Goal: Information Seeking & Learning: Learn about a topic

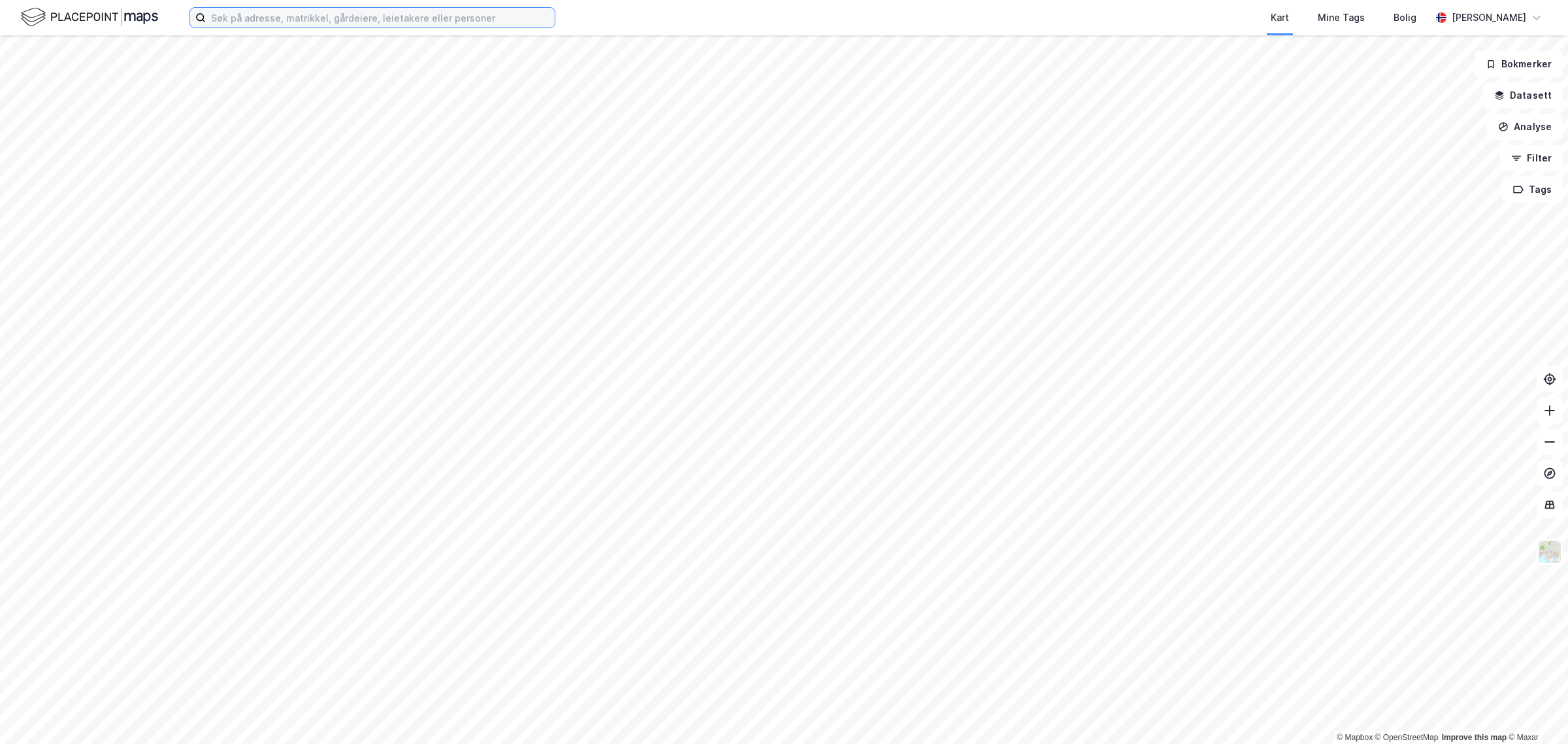
click at [255, 21] on input at bounding box center [380, 18] width 349 height 20
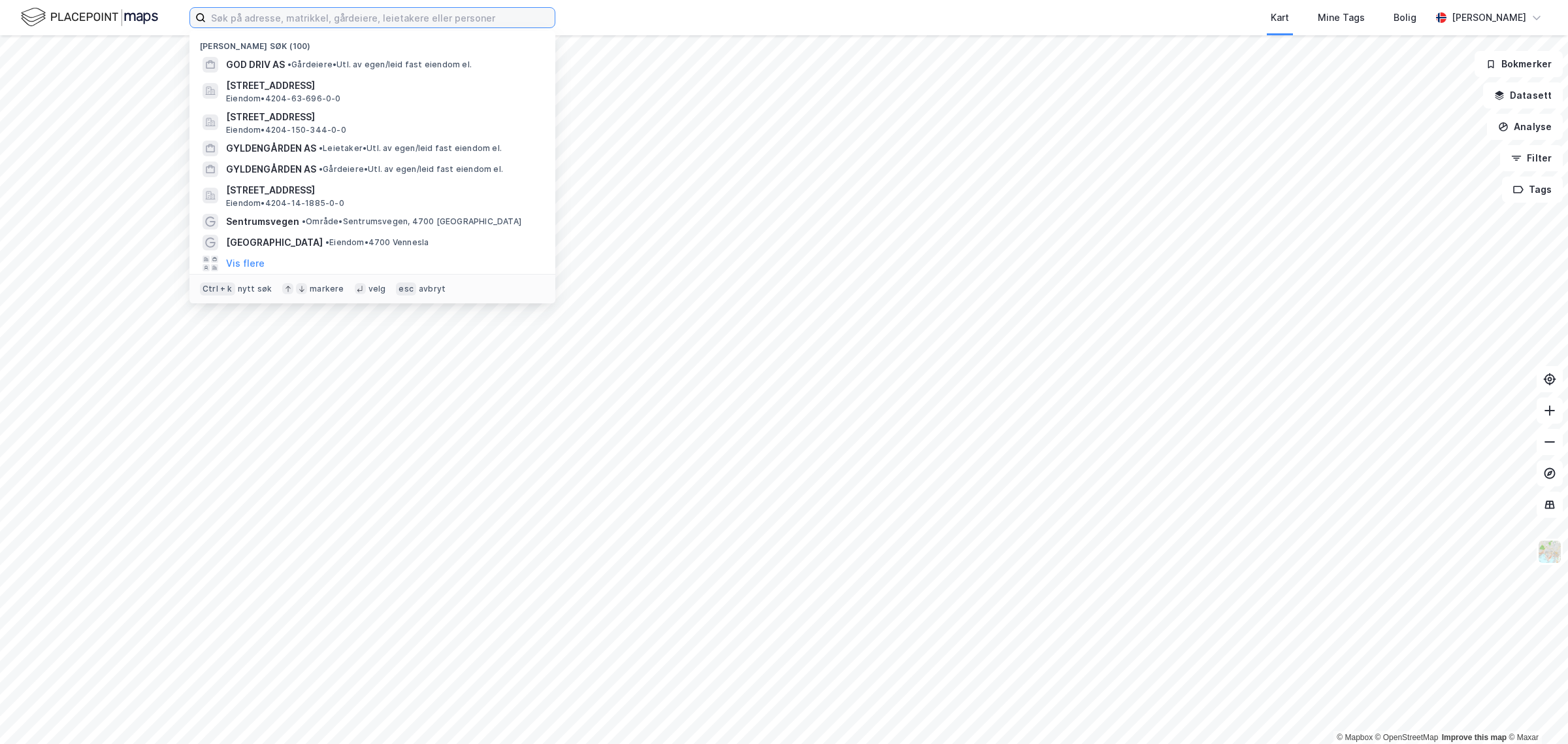
paste input "Sentrumsvegen 40"
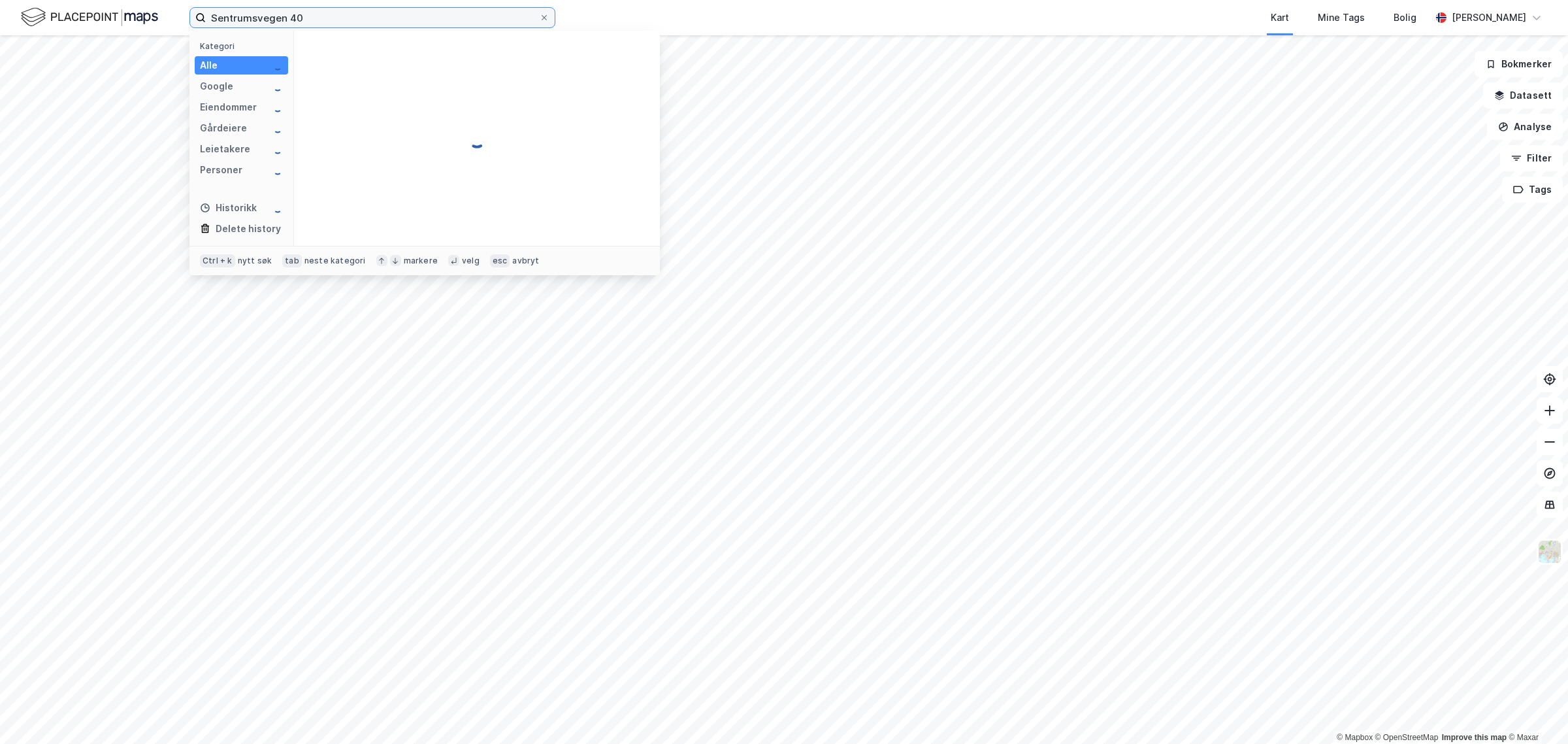
type input "Sentrumsvegen 40"
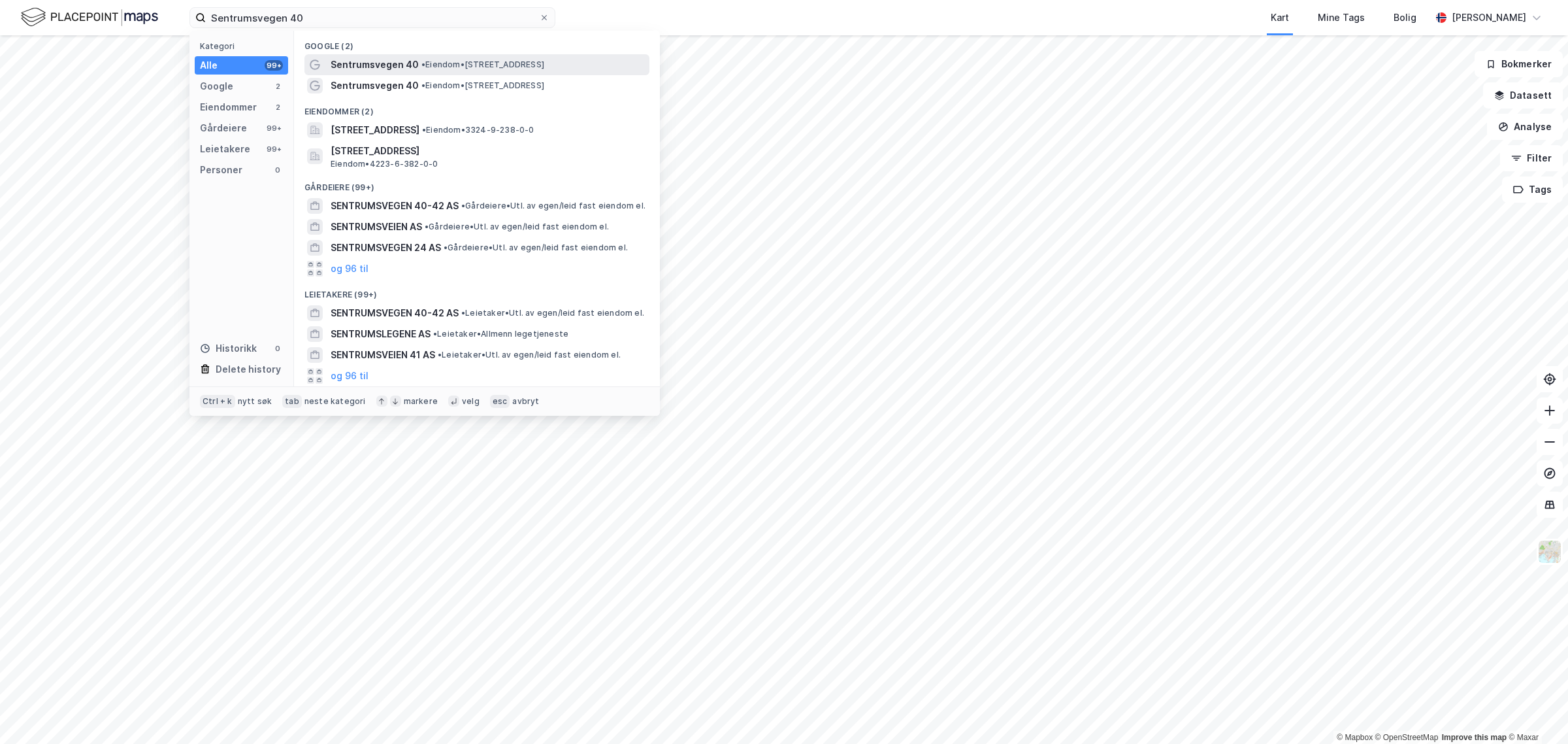
click at [350, 71] on span "Sentrumsvegen 40" at bounding box center [375, 64] width 88 height 16
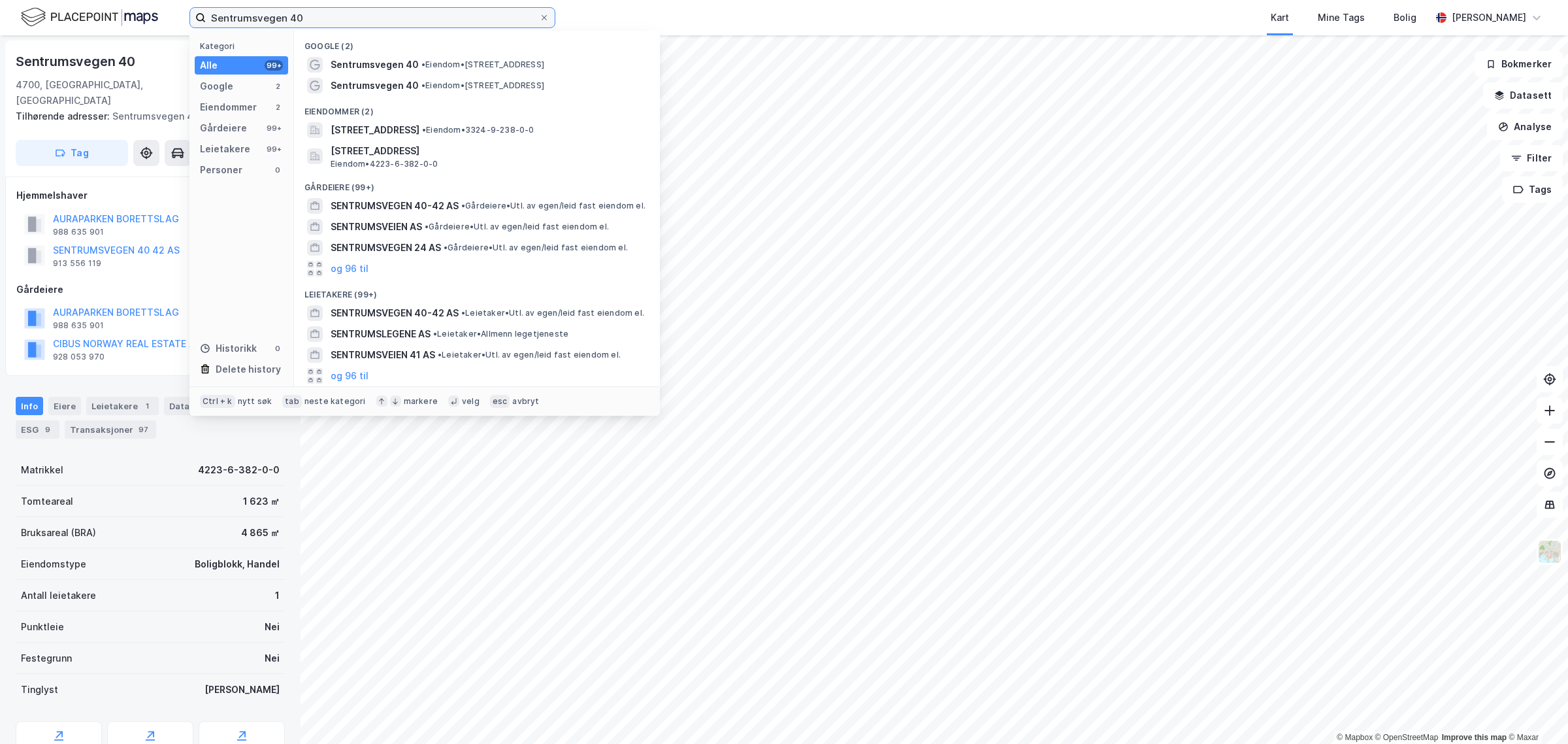
drag, startPoint x: 310, startPoint y: 26, endPoint x: 148, endPoint y: 11, distance: 162.7
click at [148, 11] on div "Sentrumsvegen 40 Kategori Alle 99+ Google 2 Eiendommer 2 Gårdeiere 99+ Leietake…" at bounding box center [784, 18] width 1568 height 35
click at [146, 281] on div "Gårdeiere" at bounding box center [150, 289] width 268 height 16
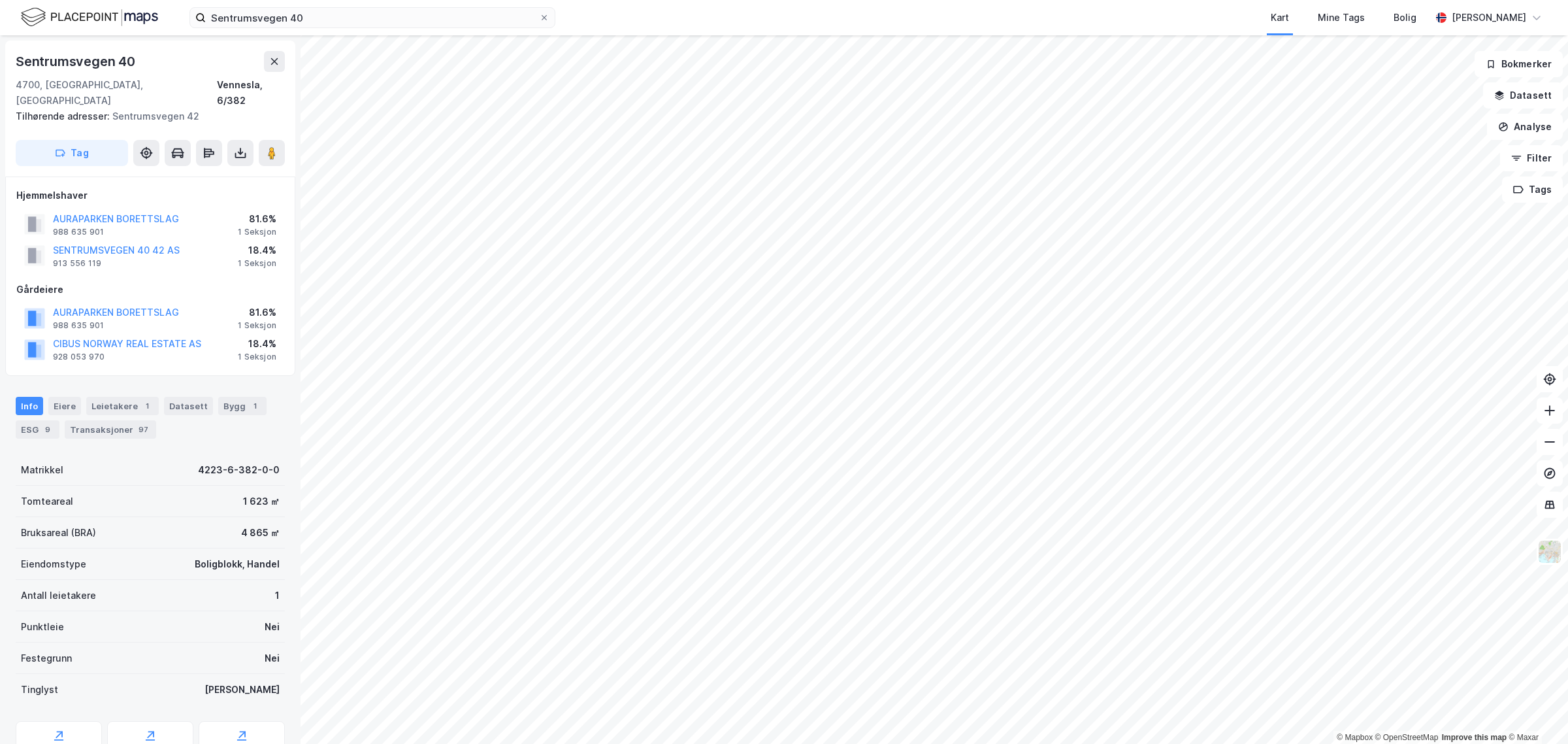
click at [26, 397] on div "Info" at bounding box center [29, 406] width 28 height 18
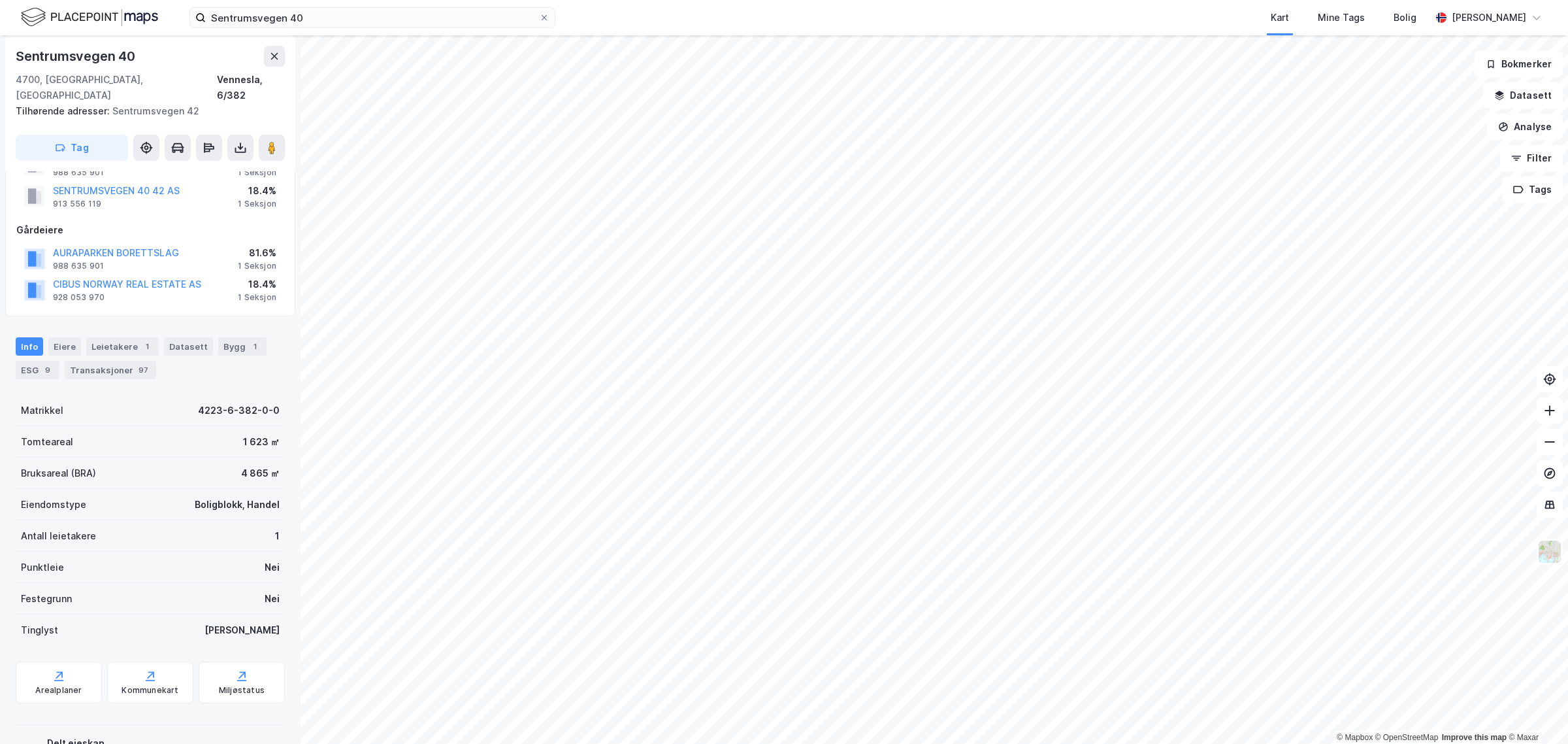
scroll to position [82, 0]
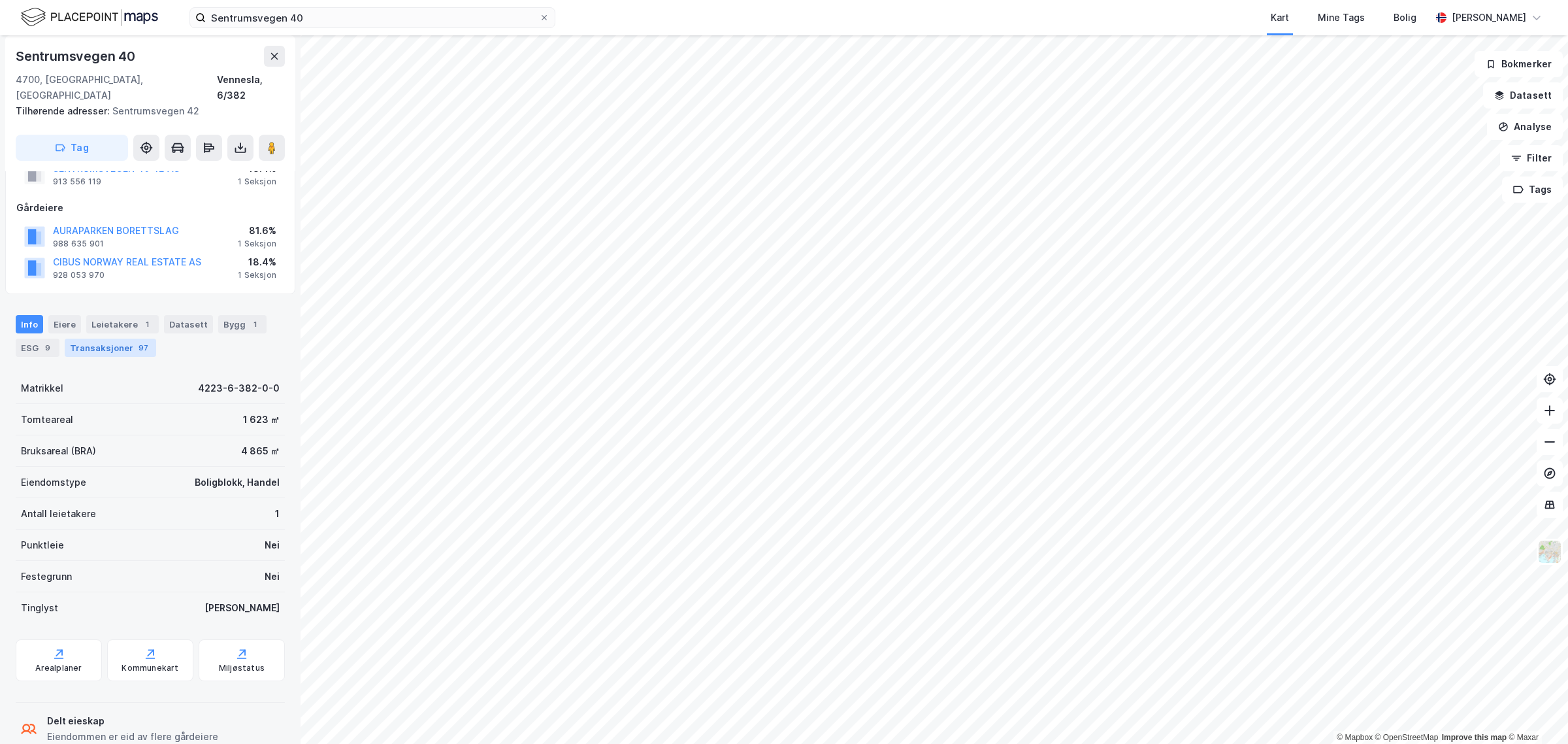
click at [116, 339] on div "Transaksjoner 97" at bounding box center [110, 348] width 91 height 18
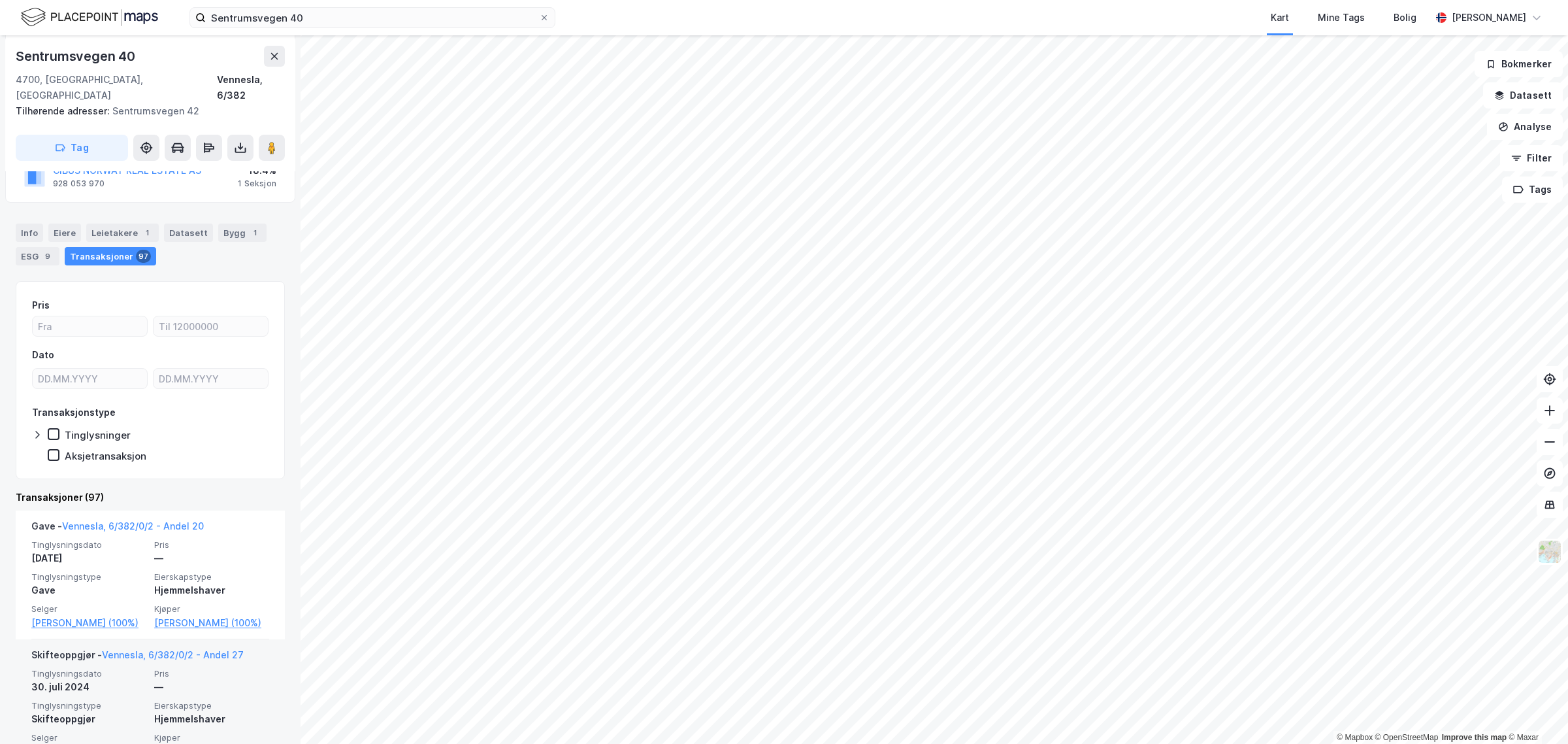
scroll to position [136, 0]
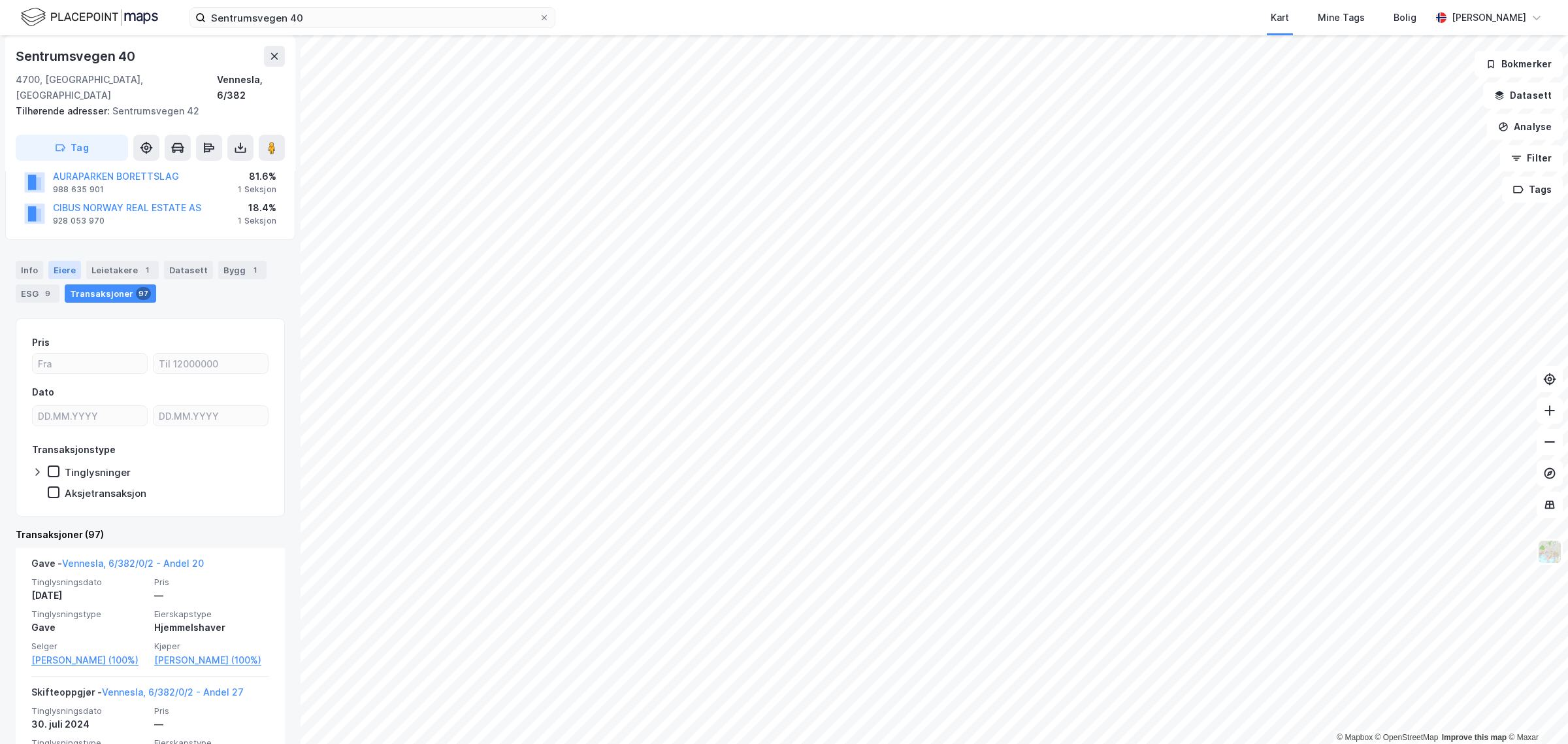
click at [54, 261] on div "Eiere" at bounding box center [64, 270] width 33 height 18
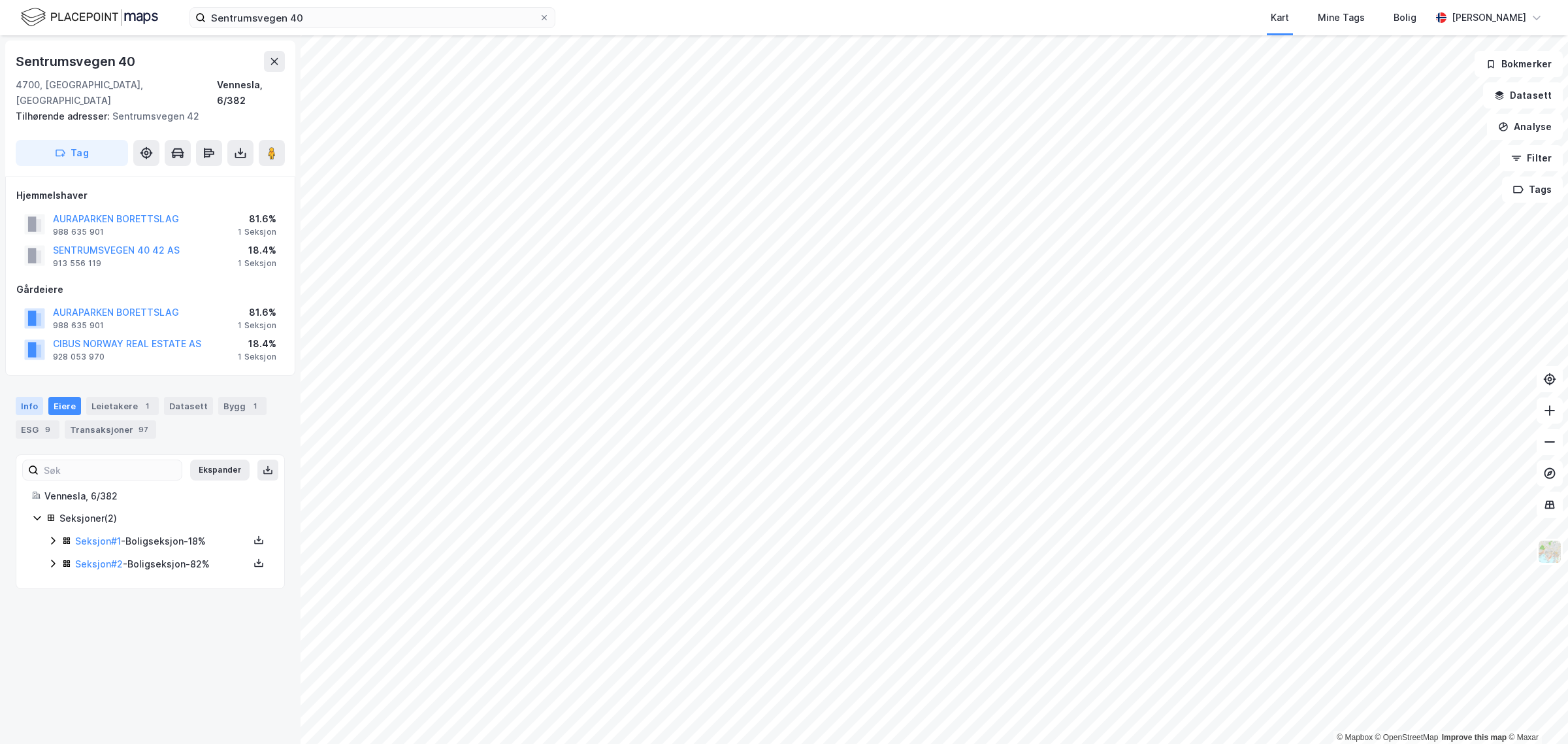
click at [30, 397] on div "Info" at bounding box center [29, 406] width 28 height 18
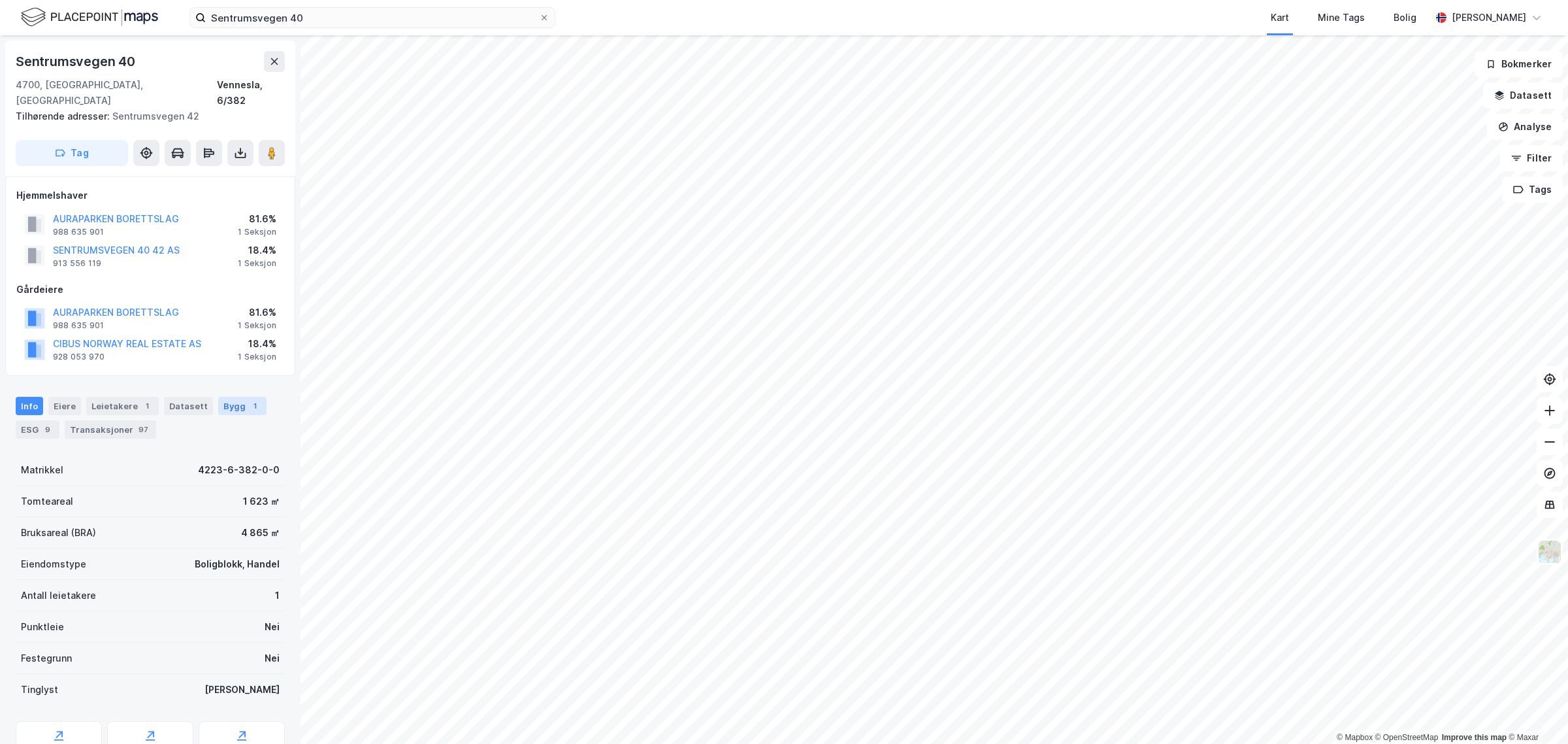
click at [229, 397] on div "Bygg 1" at bounding box center [242, 406] width 48 height 18
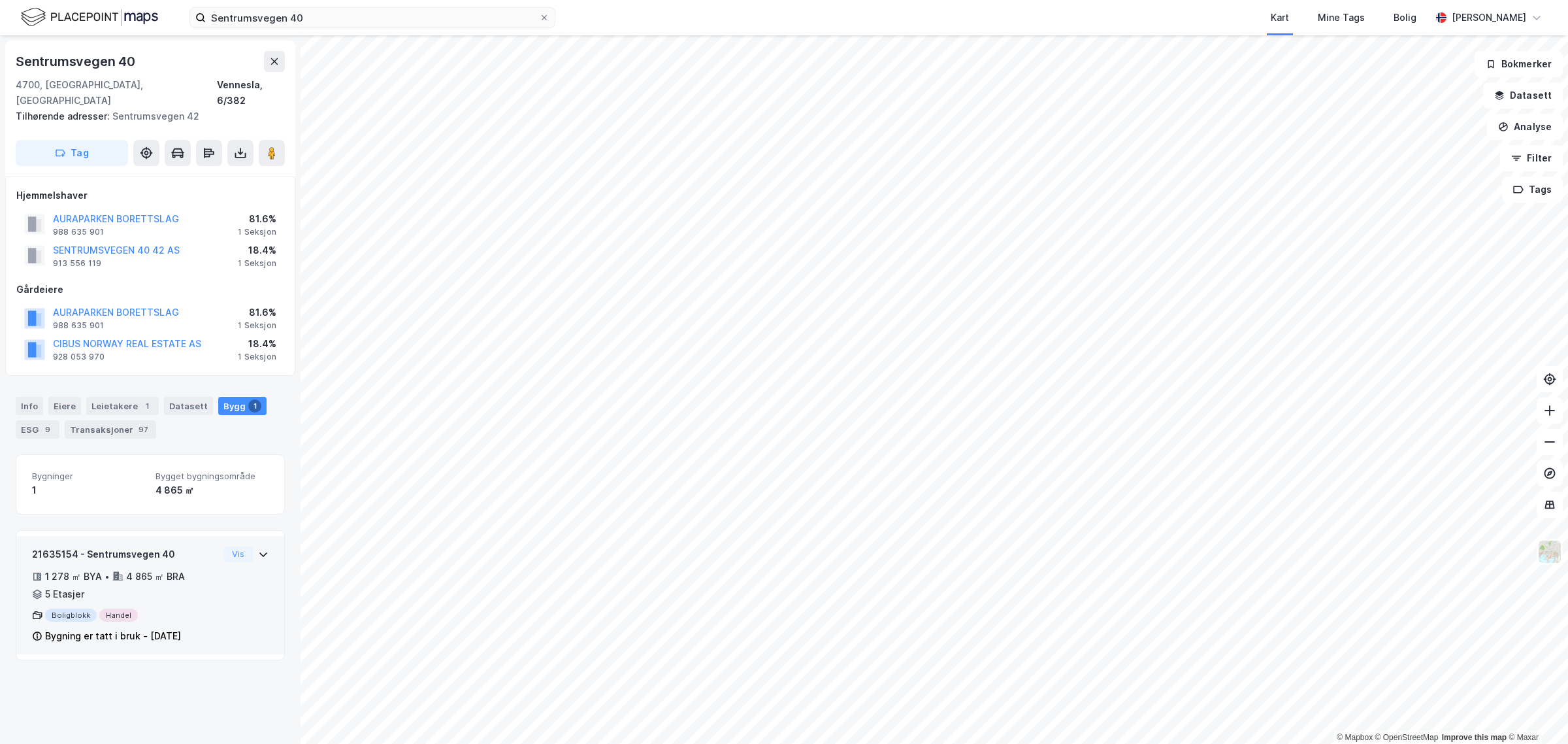
click at [161, 569] on div "4 865 ㎡ BRA" at bounding box center [155, 576] width 59 height 16
